Goal: Transaction & Acquisition: Purchase product/service

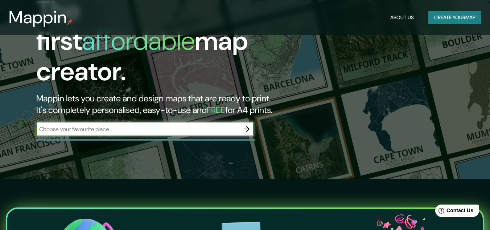
scroll to position [49, 0]
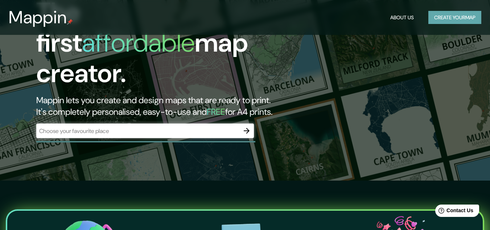
click at [432, 17] on button "Create your map" at bounding box center [454, 17] width 53 height 13
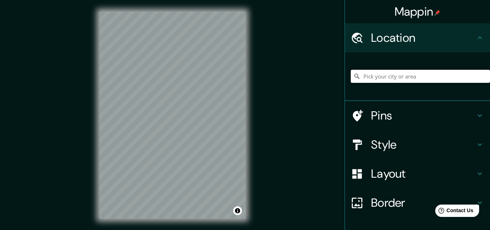
click at [375, 75] on input "Pick your city or area" at bounding box center [420, 76] width 139 height 13
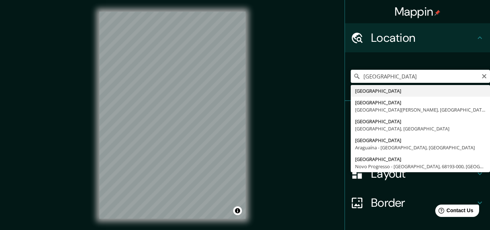
type input "[GEOGRAPHIC_DATA]"
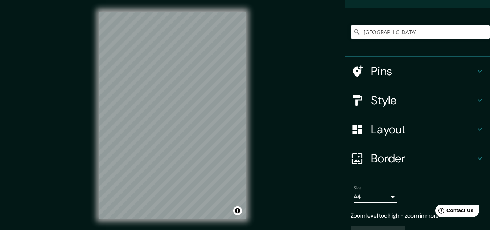
scroll to position [50, 0]
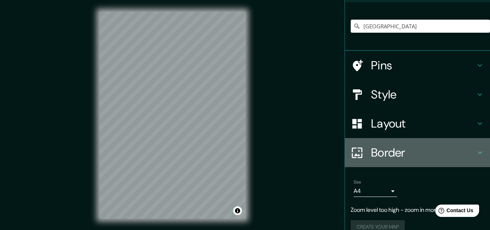
click at [468, 153] on h4 "Border" at bounding box center [423, 152] width 104 height 15
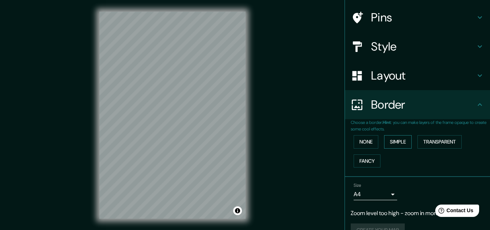
click at [400, 142] on button "Simple" at bounding box center [398, 141] width 28 height 13
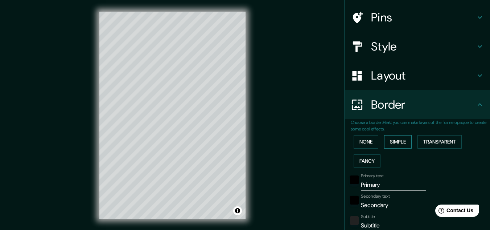
click at [400, 142] on button "Simple" at bounding box center [398, 141] width 28 height 13
type input "161"
type input "32"
click at [366, 142] on button "None" at bounding box center [366, 141] width 25 height 13
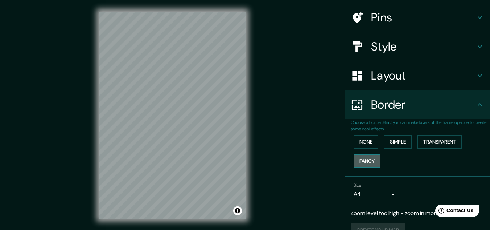
click at [360, 164] on button "Fancy" at bounding box center [367, 160] width 27 height 13
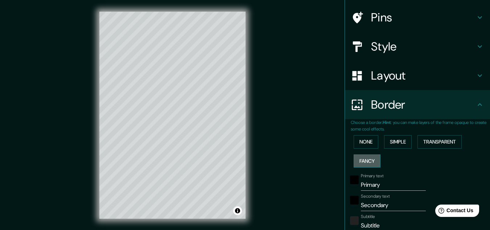
click at [360, 164] on button "Fancy" at bounding box center [367, 160] width 27 height 13
type input "161"
type input "32"
type input "16"
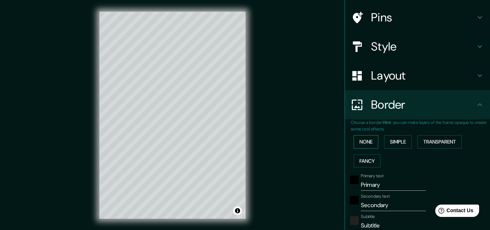
click at [363, 143] on button "None" at bounding box center [366, 141] width 25 height 13
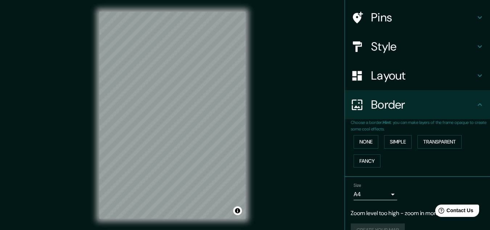
click at [479, 103] on div "Border" at bounding box center [417, 104] width 145 height 29
click at [477, 76] on icon at bounding box center [480, 75] width 9 height 9
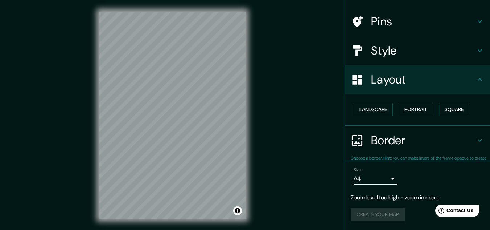
scroll to position [46, 0]
click at [452, 105] on button "Square" at bounding box center [454, 109] width 30 height 13
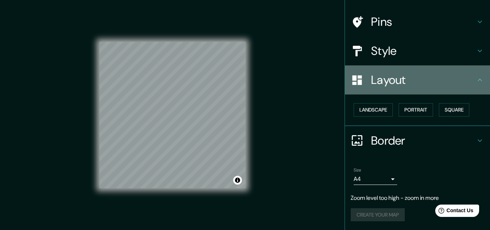
click at [478, 80] on icon at bounding box center [480, 79] width 4 height 3
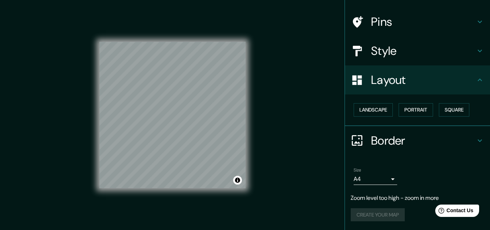
click at [476, 49] on icon at bounding box center [480, 50] width 9 height 9
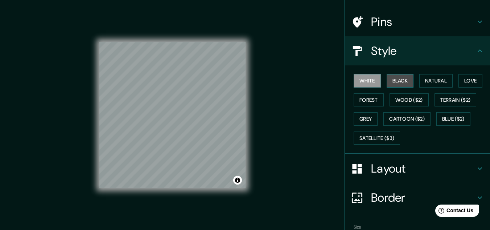
click at [397, 75] on button "Black" at bounding box center [400, 80] width 27 height 13
click at [374, 80] on button "White" at bounding box center [367, 80] width 27 height 13
click at [373, 100] on button "Forest" at bounding box center [369, 99] width 30 height 13
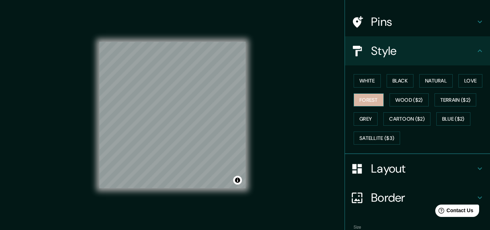
click at [373, 100] on button "Forest" at bounding box center [369, 99] width 30 height 13
click at [366, 80] on button "White" at bounding box center [367, 80] width 27 height 13
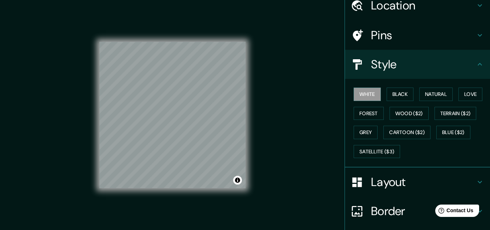
scroll to position [8, 0]
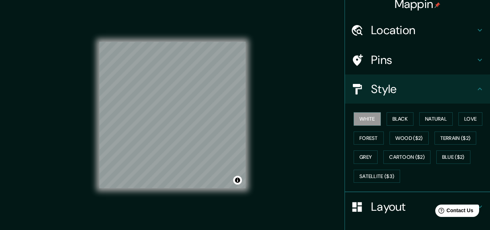
click at [476, 91] on icon at bounding box center [480, 89] width 9 height 9
click at [473, 65] on div "Pins" at bounding box center [417, 59] width 145 height 29
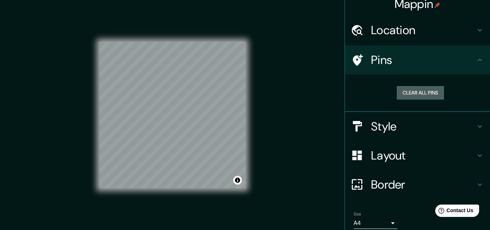
click at [427, 92] on button "Clear all pins" at bounding box center [420, 92] width 47 height 13
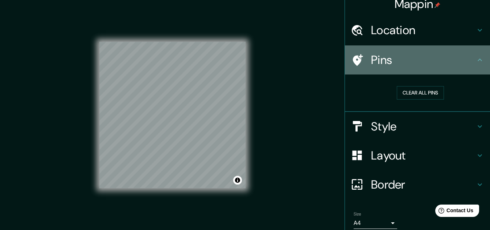
click at [397, 58] on h4 "Pins" at bounding box center [423, 60] width 104 height 15
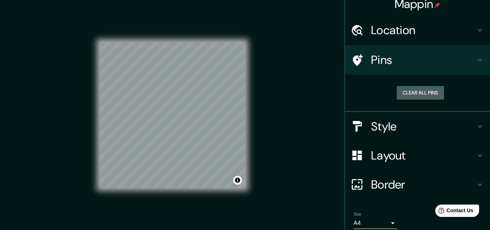
click at [404, 89] on button "Clear all pins" at bounding box center [420, 92] width 47 height 13
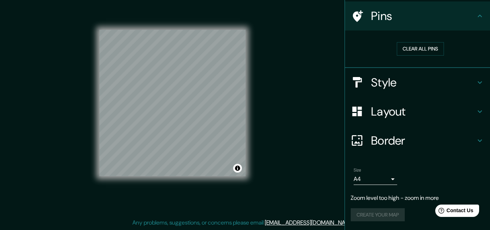
scroll to position [0, 0]
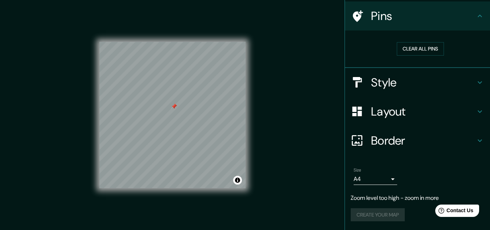
click at [175, 106] on div at bounding box center [174, 106] width 6 height 6
drag, startPoint x: 174, startPoint y: 106, endPoint x: 154, endPoint y: 110, distance: 20.6
click at [154, 110] on div at bounding box center [154, 107] width 6 height 6
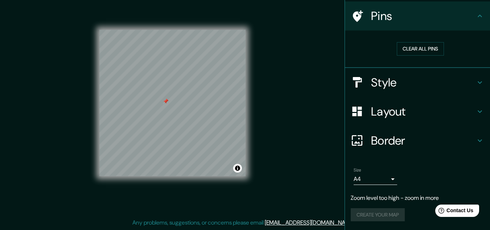
click at [478, 15] on icon at bounding box center [480, 16] width 4 height 3
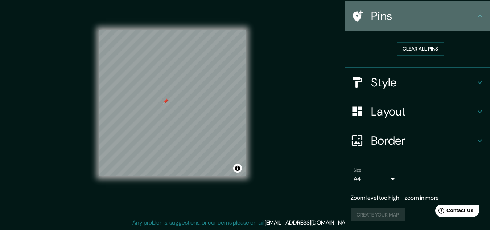
click at [476, 17] on icon at bounding box center [480, 16] width 9 height 9
click at [476, 19] on icon at bounding box center [480, 16] width 9 height 9
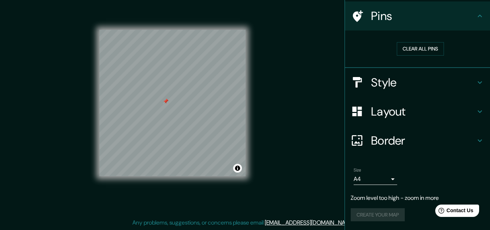
scroll to position [0, 0]
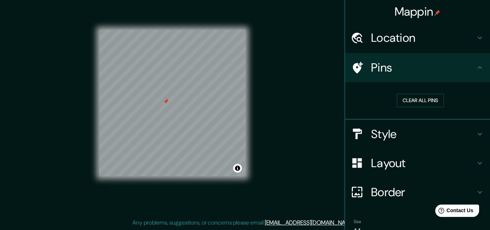
click at [476, 37] on icon at bounding box center [480, 37] width 9 height 9
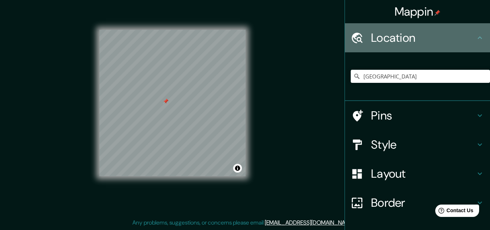
click at [478, 37] on icon at bounding box center [480, 37] width 4 height 3
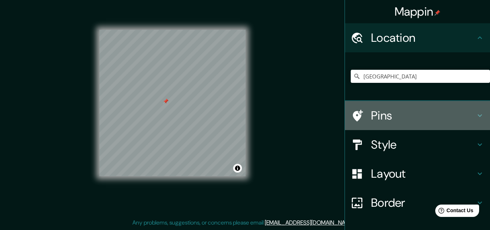
click at [476, 112] on icon at bounding box center [480, 115] width 9 height 9
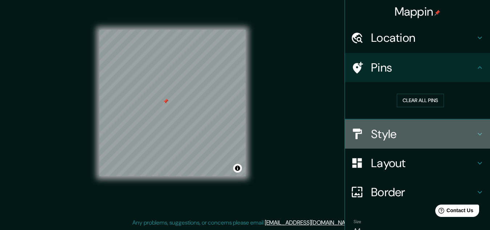
click at [476, 132] on icon at bounding box center [480, 134] width 9 height 9
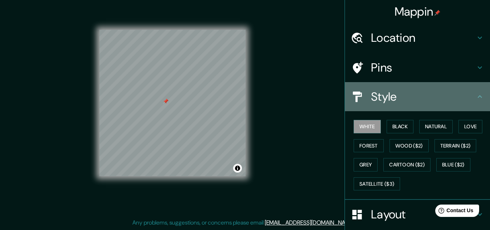
click at [476, 99] on icon at bounding box center [480, 96] width 9 height 9
click at [476, 98] on icon at bounding box center [480, 96] width 9 height 9
click at [476, 96] on icon at bounding box center [480, 96] width 9 height 9
click at [476, 98] on icon at bounding box center [480, 96] width 9 height 9
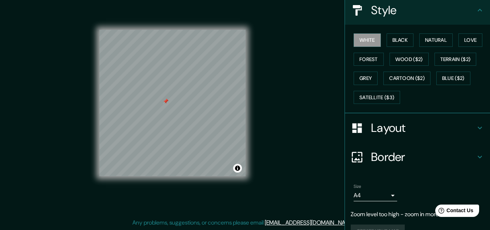
scroll to position [103, 0]
